Goal: Navigation & Orientation: Find specific page/section

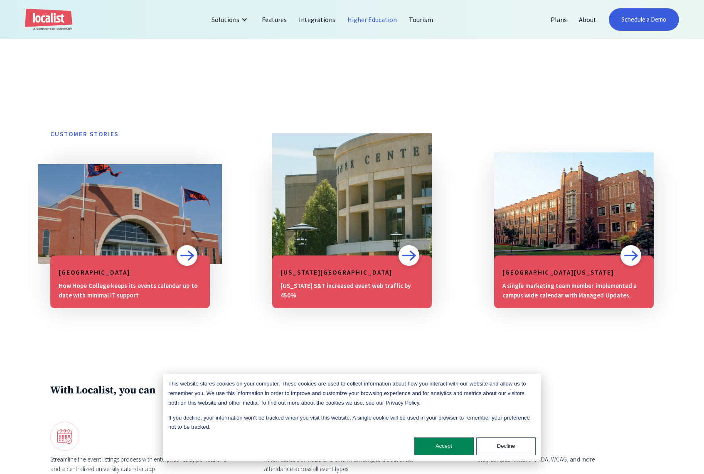
scroll to position [753, 0]
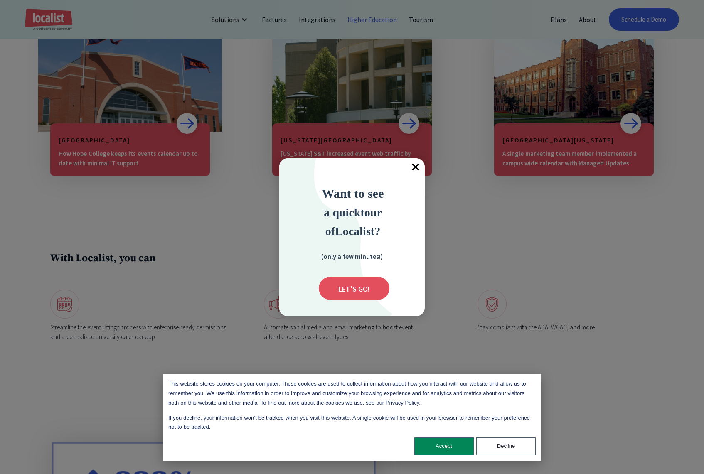
click at [418, 167] on span "×" at bounding box center [415, 167] width 18 height 18
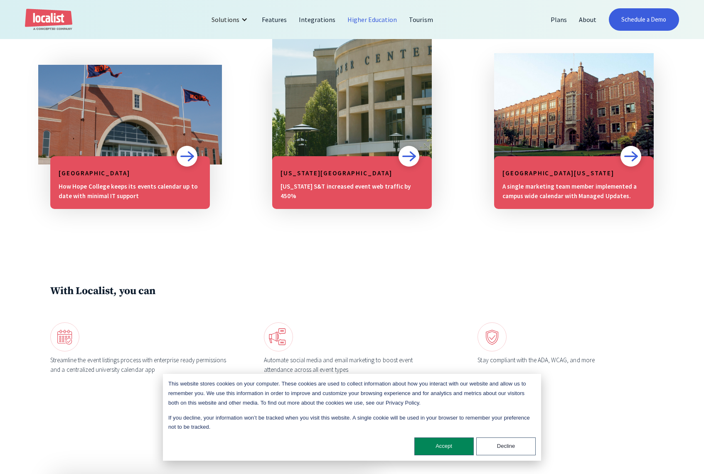
scroll to position [618, 0]
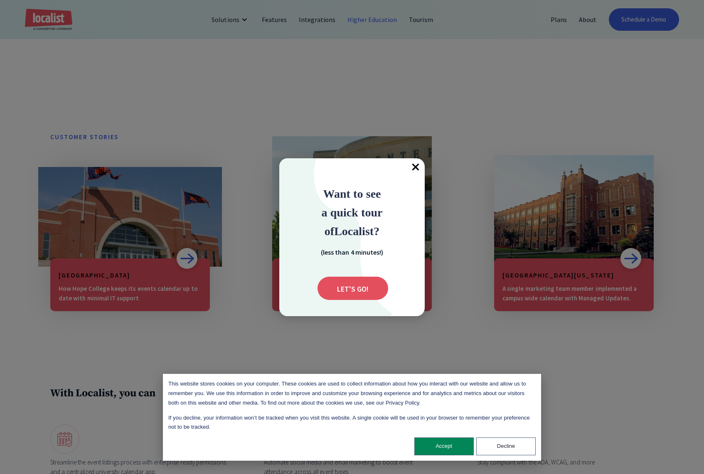
click at [418, 168] on span "×" at bounding box center [415, 167] width 18 height 18
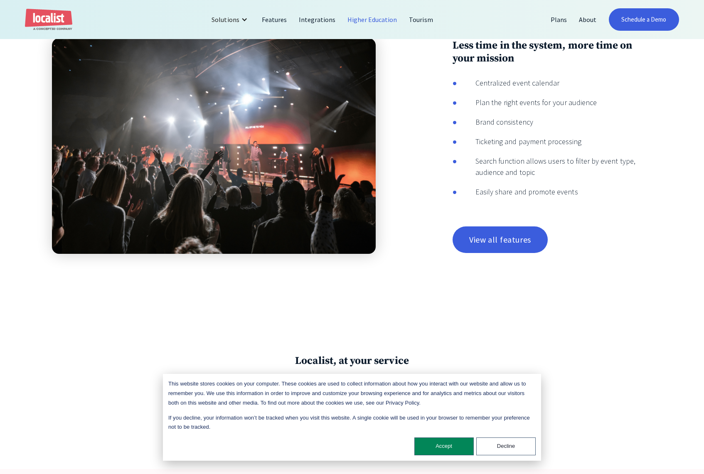
scroll to position [1758, 0]
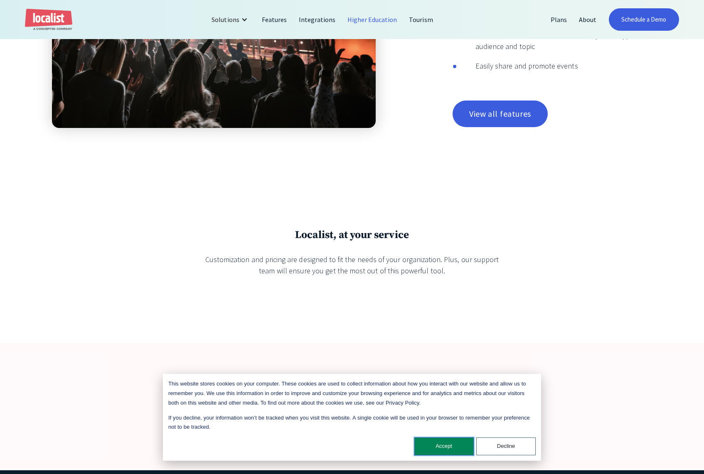
click at [430, 445] on button "Accept" at bounding box center [443, 447] width 59 height 18
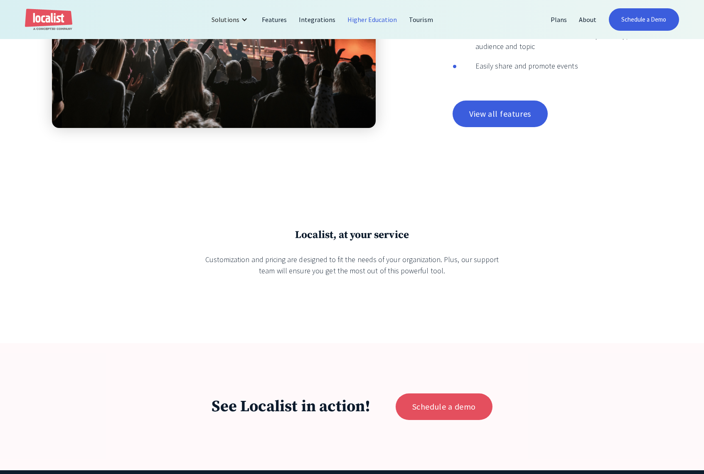
scroll to position [2007, 0]
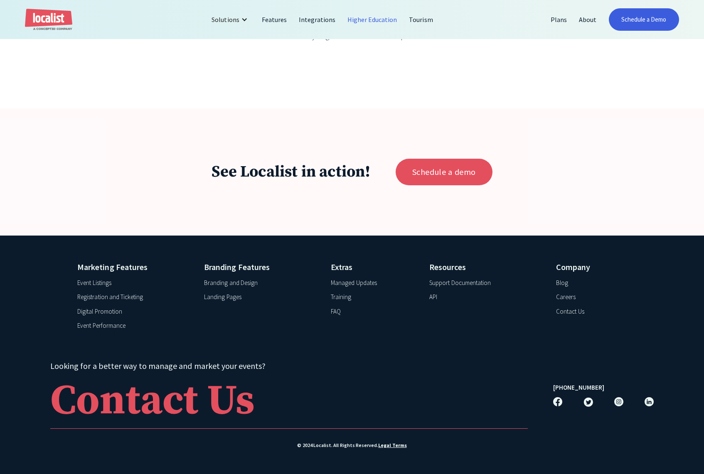
click at [99, 283] on div "Event Listings" at bounding box center [94, 283] width 34 height 10
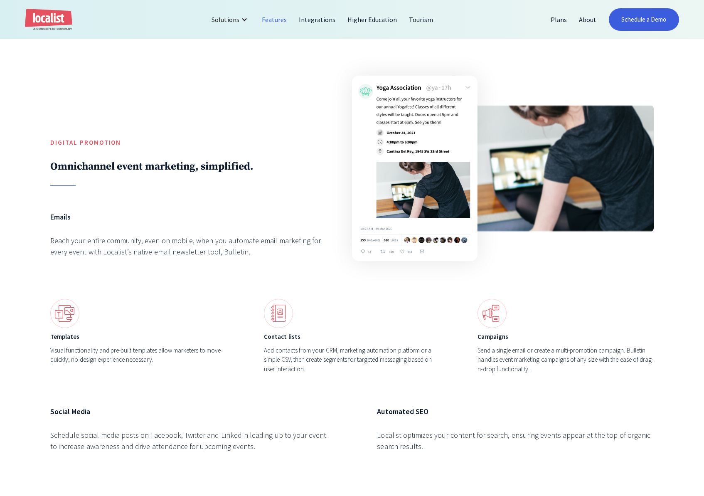
scroll to position [2585, 0]
